Goal: Information Seeking & Learning: Learn about a topic

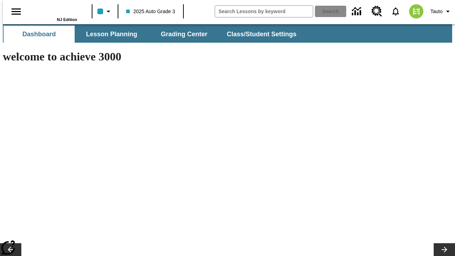
type input "-1"
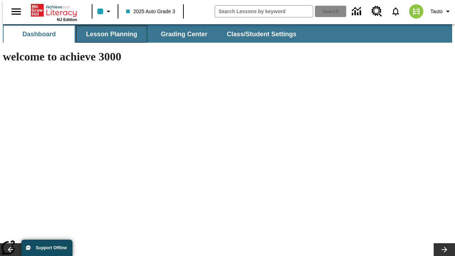
click at [109, 34] on span "Lesson Planning" at bounding box center [111, 34] width 51 height 8
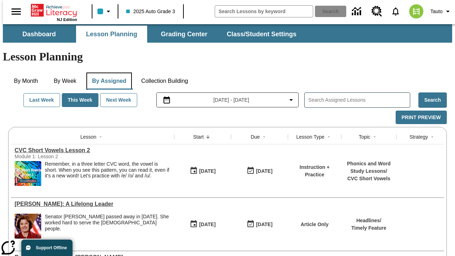
click at [107, 72] on button "By Assigned" at bounding box center [108, 80] width 45 height 17
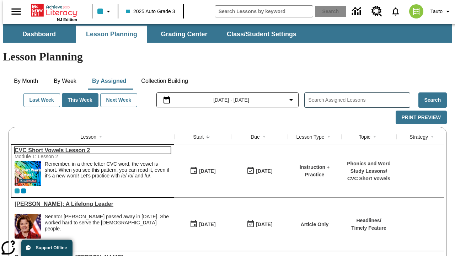
click at [89, 147] on link "CVC Short Vowels Lesson 2" at bounding box center [93, 150] width 156 height 6
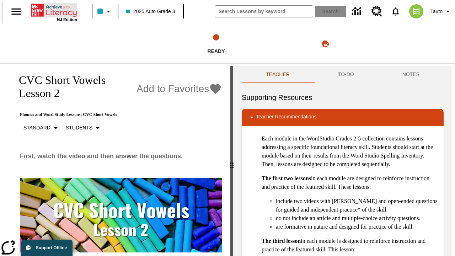
click at [51, 10] on icon "Home" at bounding box center [54, 10] width 47 height 14
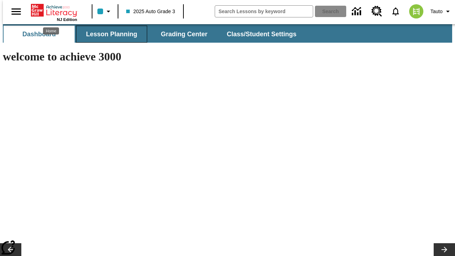
click at [109, 34] on span "Lesson Planning" at bounding box center [111, 34] width 51 height 8
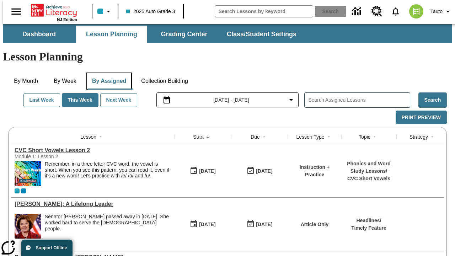
click at [107, 72] on button "By Assigned" at bounding box center [108, 80] width 45 height 17
